Goal: Information Seeking & Learning: Learn about a topic

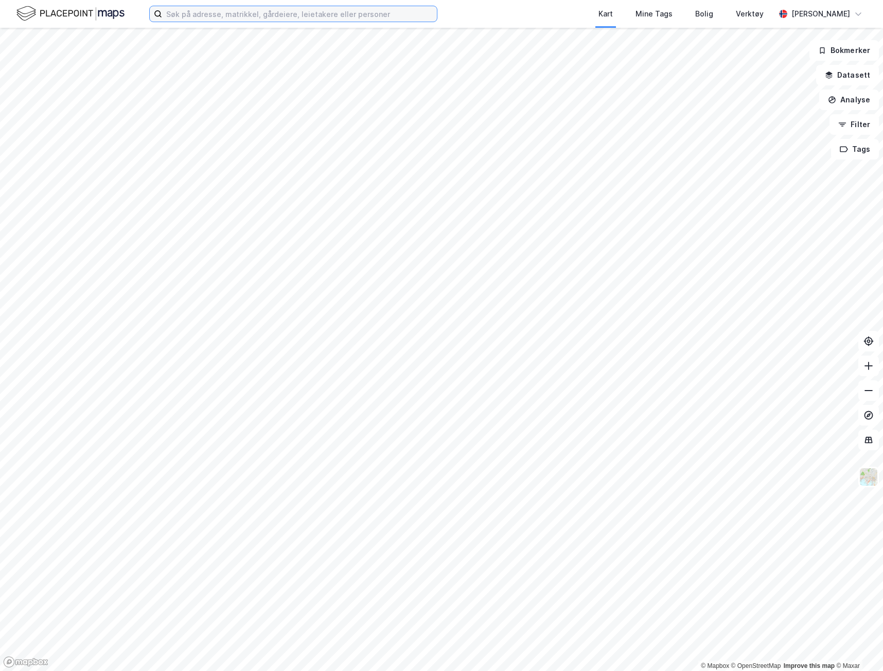
click at [229, 21] on input at bounding box center [299, 13] width 275 height 15
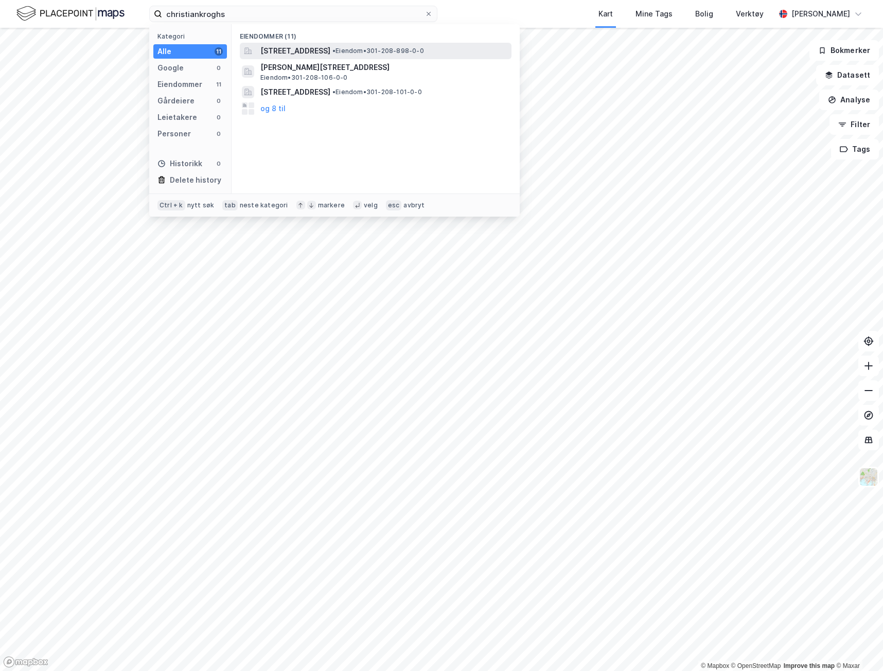
click at [313, 48] on span "[STREET_ADDRESS]" at bounding box center [295, 51] width 70 height 12
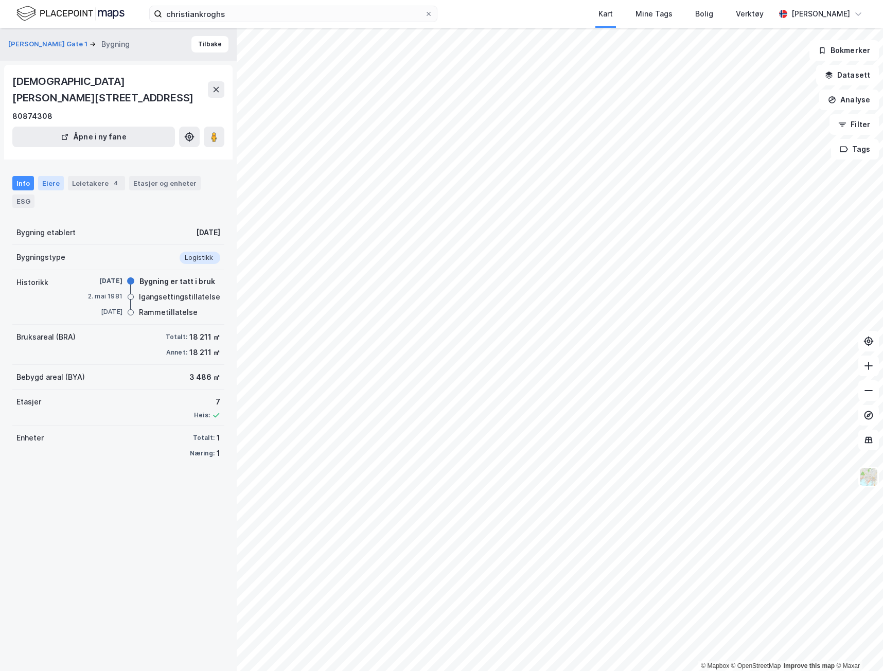
click at [43, 176] on div "Eiere" at bounding box center [51, 183] width 26 height 14
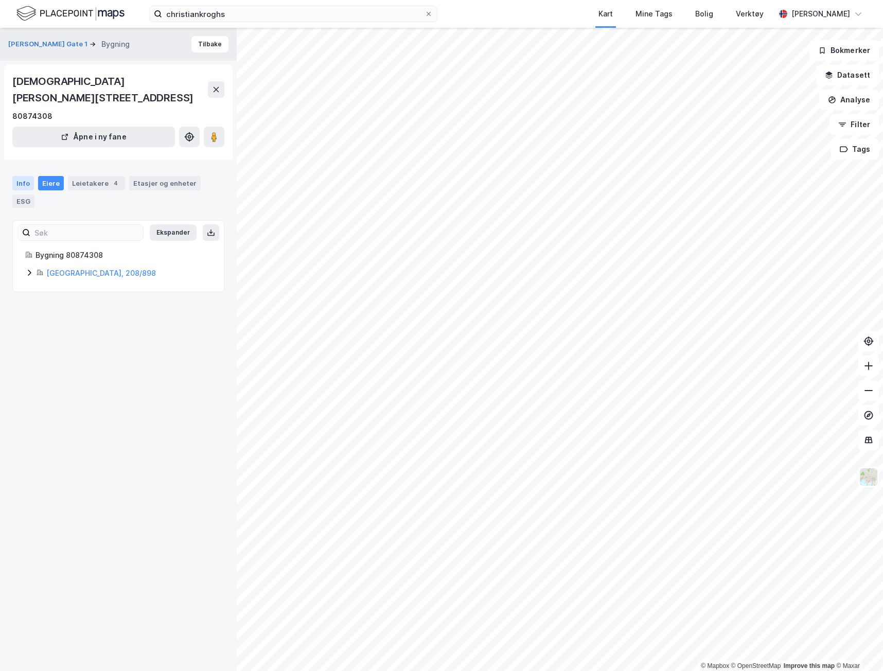
click at [26, 176] on div "Info" at bounding box center [23, 183] width 22 height 14
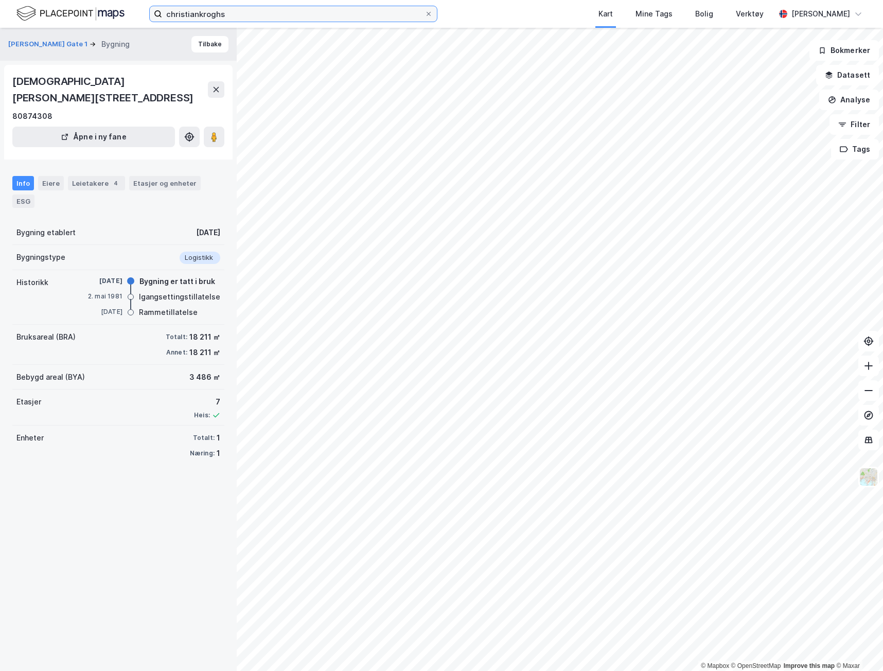
click at [284, 10] on input "christiankroghs" at bounding box center [293, 13] width 263 height 15
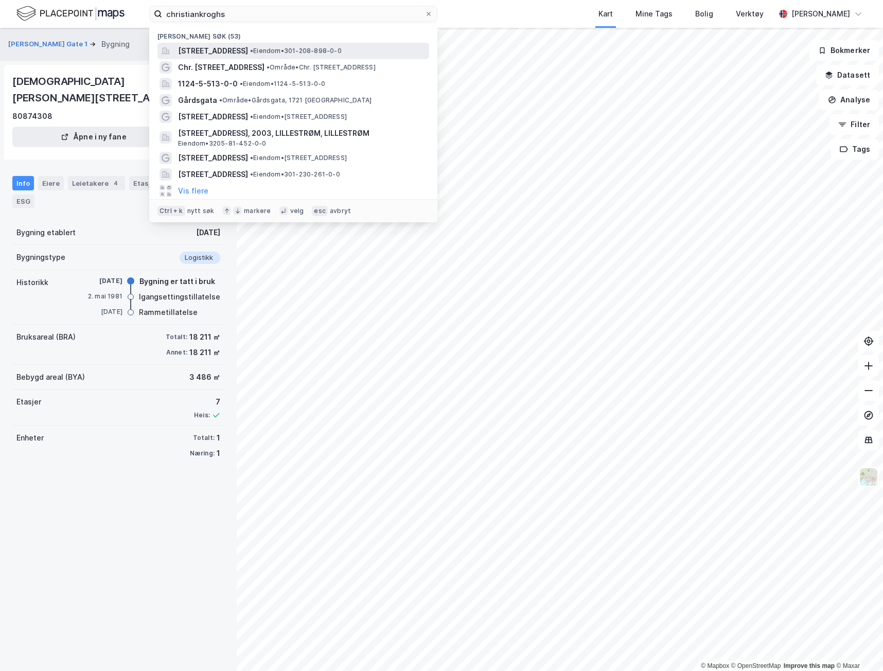
click at [271, 43] on div "[STREET_ADDRESS] • Eiendom • 301-208-898-0-0" at bounding box center [294, 51] width 272 height 16
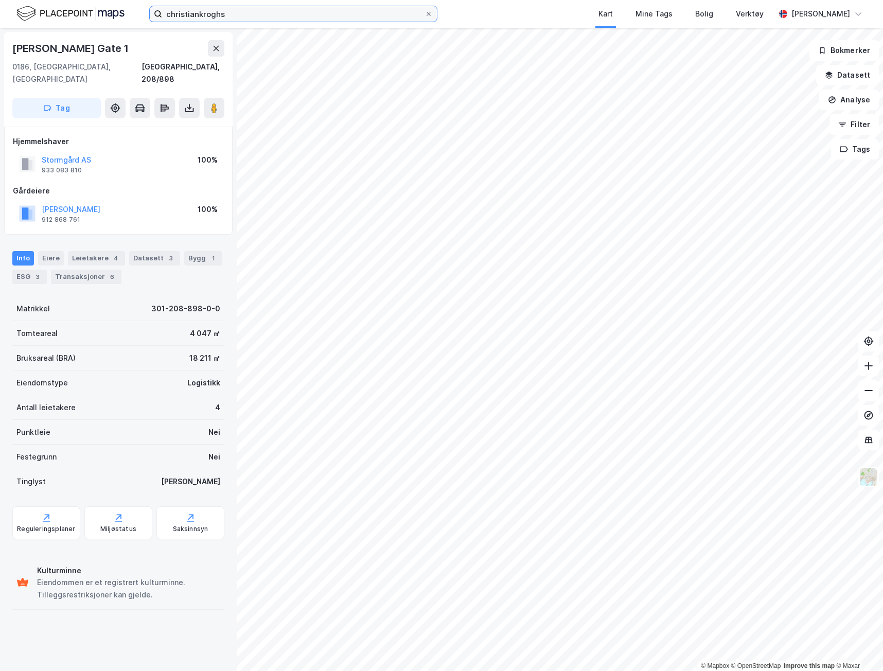
click at [312, 12] on input "christiankroghs" at bounding box center [293, 13] width 263 height 15
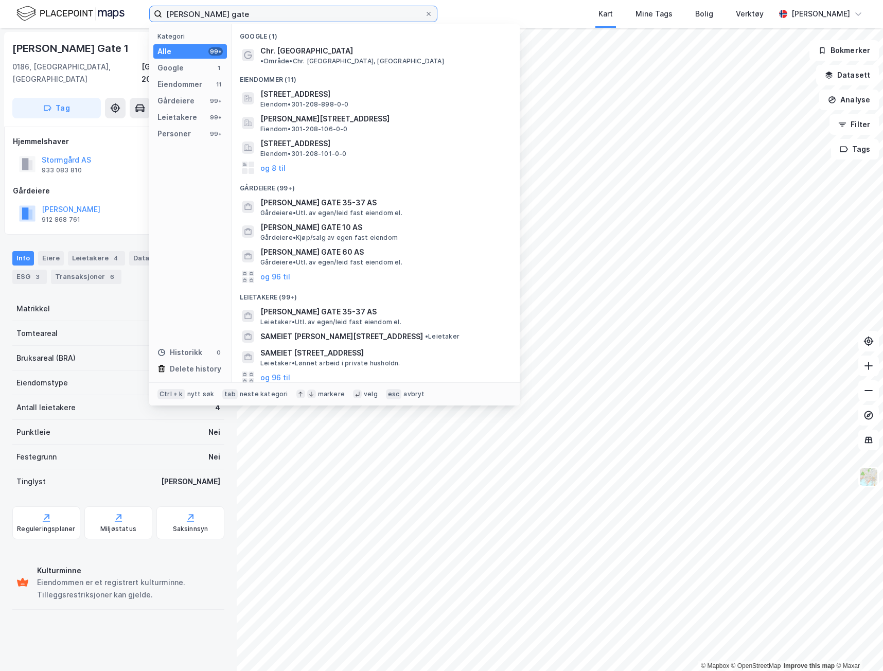
type input "[PERSON_NAME] gate"
click at [307, 17] on input "[PERSON_NAME] gate" at bounding box center [293, 13] width 263 height 15
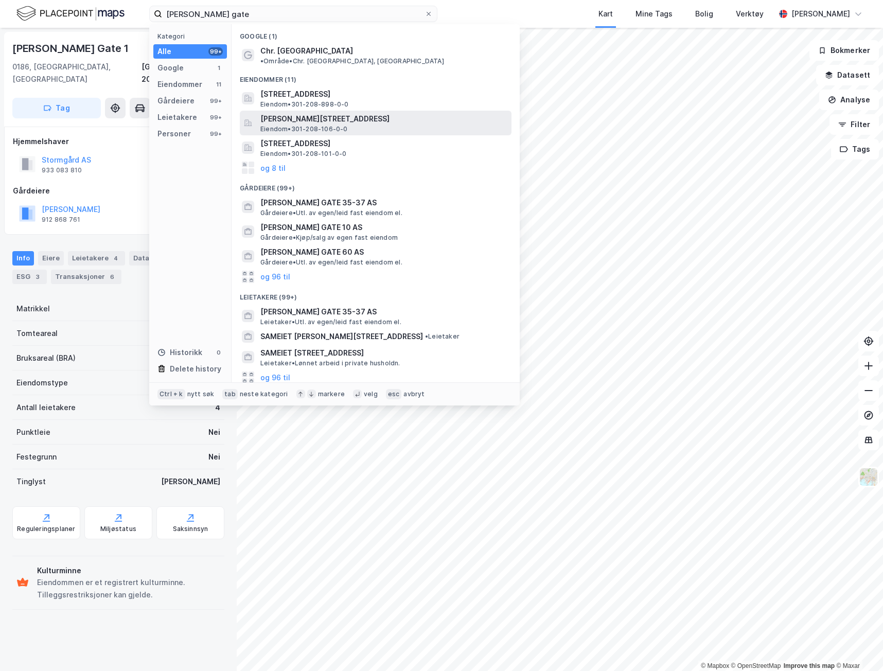
click at [317, 125] on span "Eiendom • 301-208-106-0-0" at bounding box center [304, 129] width 88 height 8
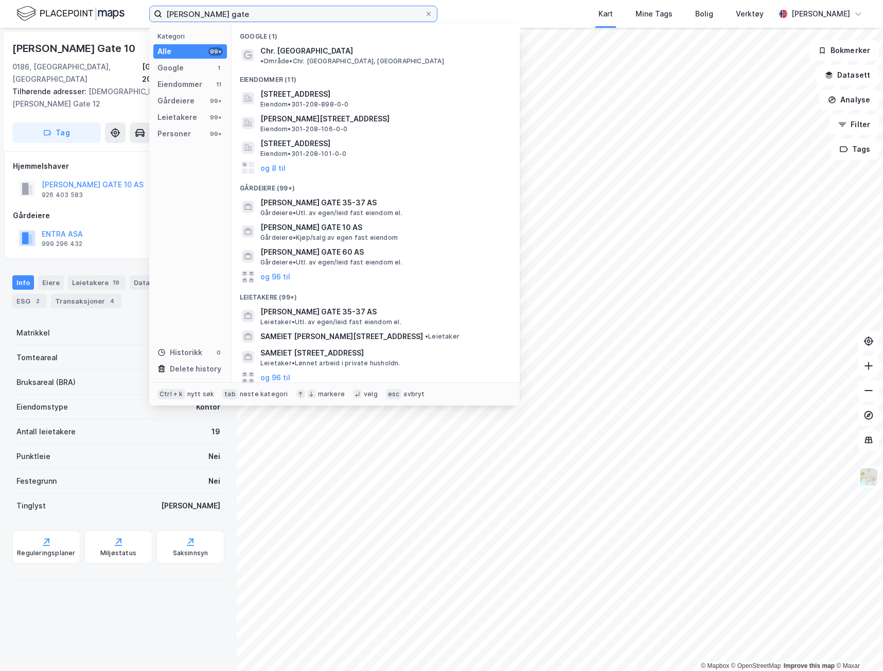
click at [273, 19] on input "[PERSON_NAME] gate" at bounding box center [293, 13] width 263 height 15
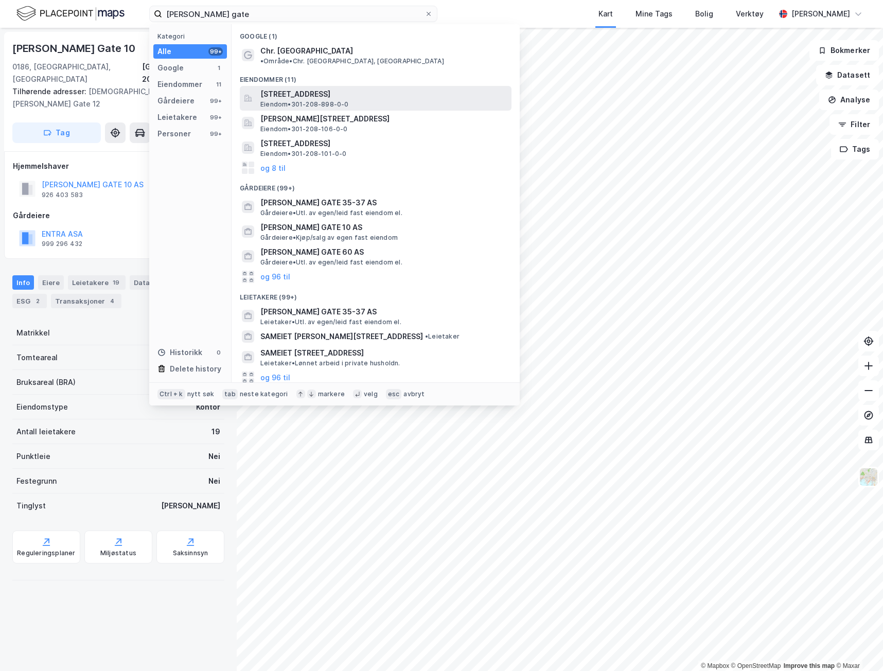
click at [411, 88] on span "[STREET_ADDRESS]" at bounding box center [383, 94] width 247 height 12
